Goal: Navigation & Orientation: Find specific page/section

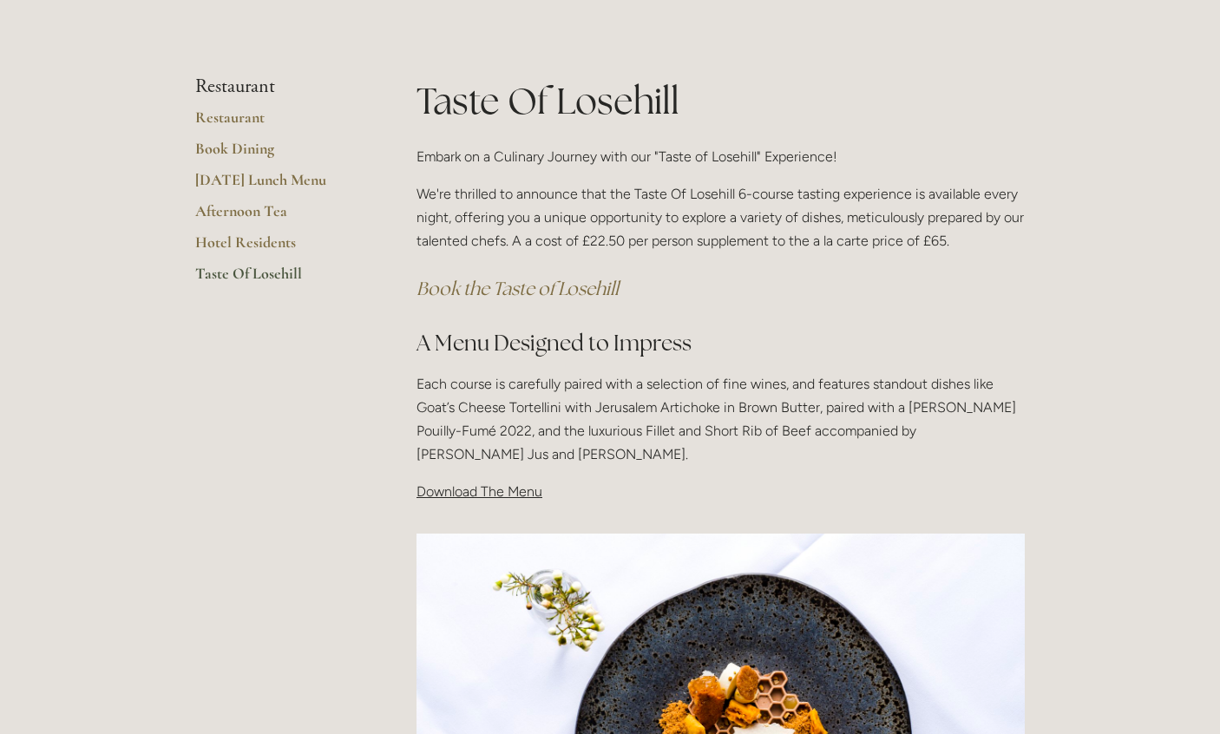
scroll to position [35, 0]
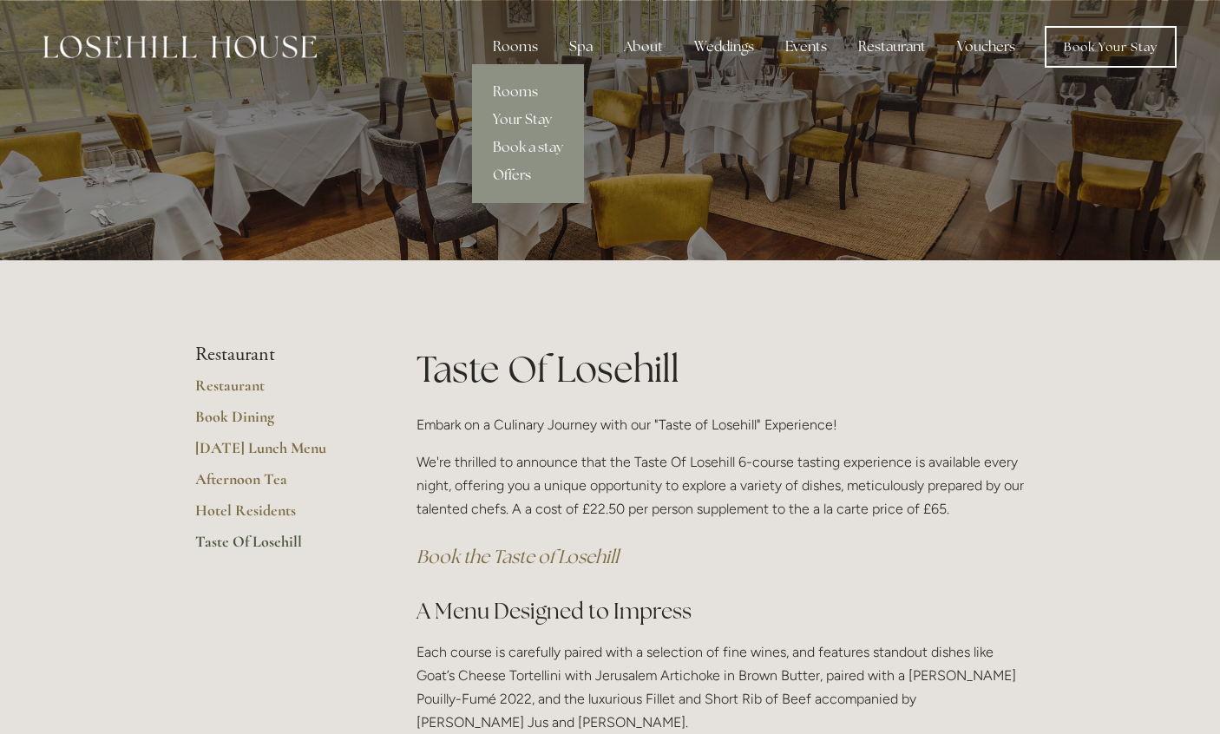
click at [523, 178] on link "Offers" at bounding box center [528, 175] width 112 height 28
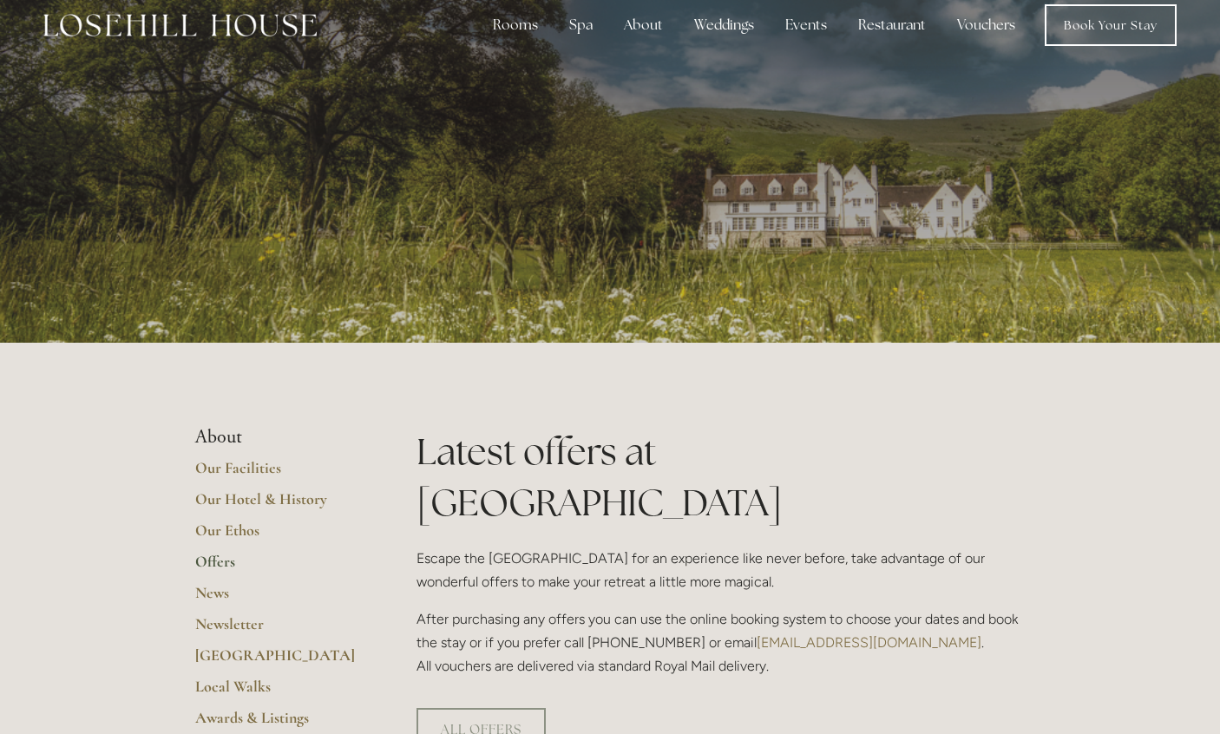
scroll to position [30, 0]
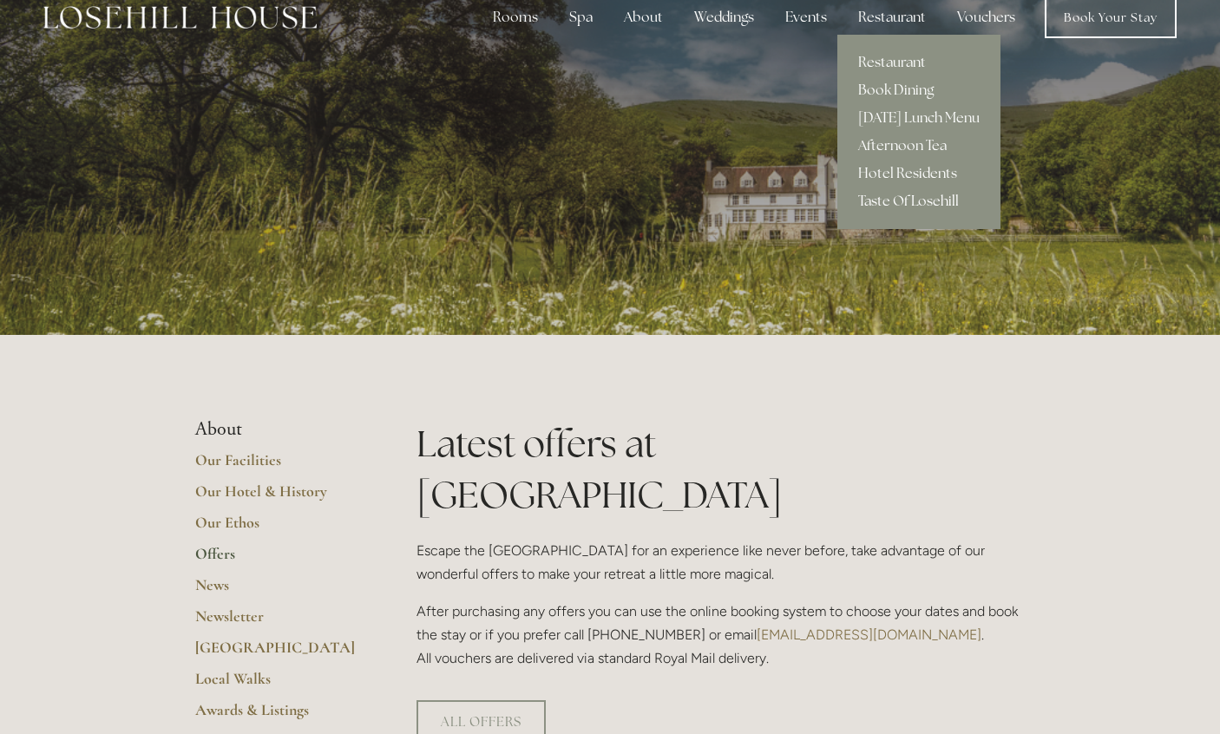
click at [891, 202] on link "Taste Of Losehill" at bounding box center [918, 201] width 163 height 28
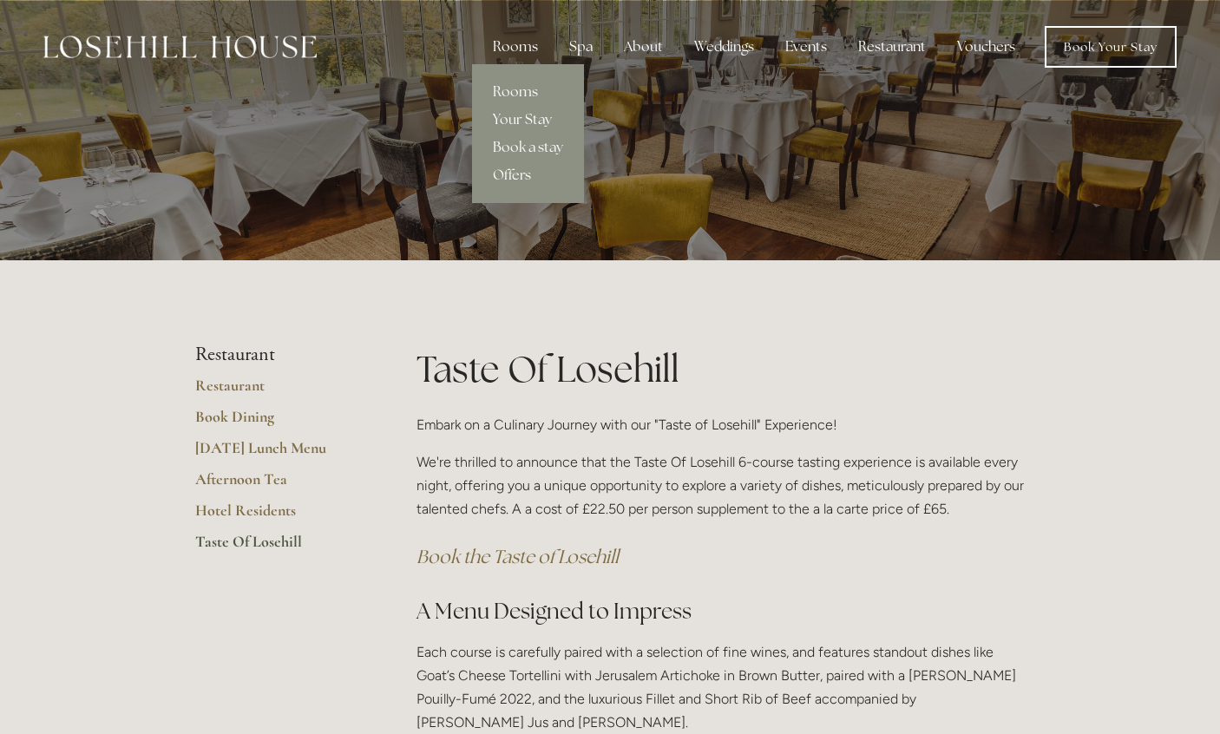
click at [533, 42] on div "Rooms" at bounding box center [515, 47] width 73 height 35
